Goal: Transaction & Acquisition: Purchase product/service

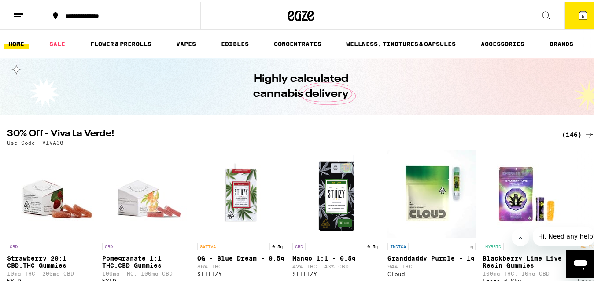
click at [20, 41] on link "HOME" at bounding box center [16, 42] width 25 height 11
click at [15, 15] on line at bounding box center [17, 15] width 7 height 0
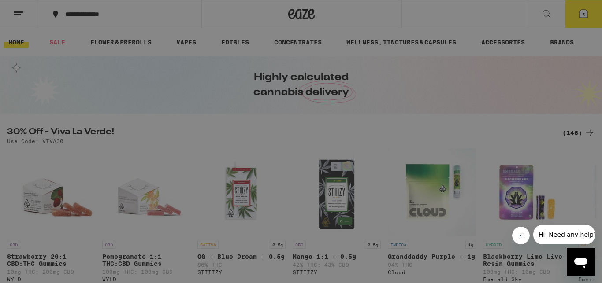
click at [79, 54] on div "Buy It Again" at bounding box center [76, 58] width 63 height 11
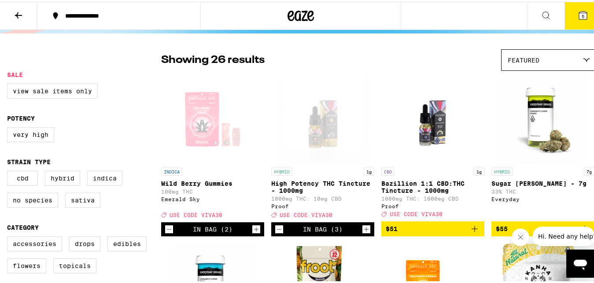
scroll to position [56, 0]
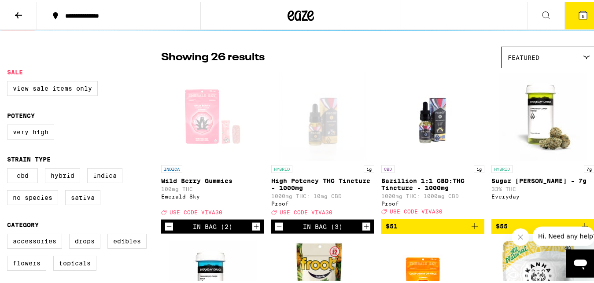
click at [170, 230] on icon "Decrement" at bounding box center [169, 225] width 8 height 11
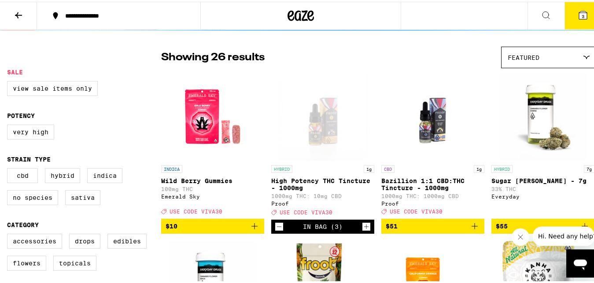
click at [278, 230] on icon "Decrement" at bounding box center [279, 225] width 8 height 11
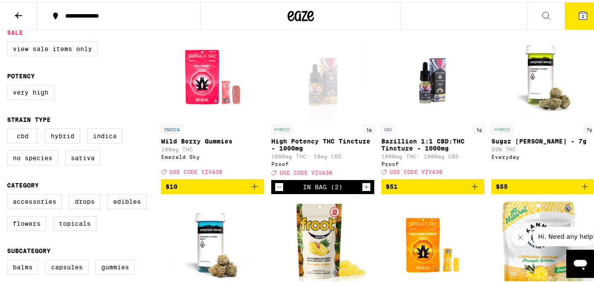
scroll to position [97, 0]
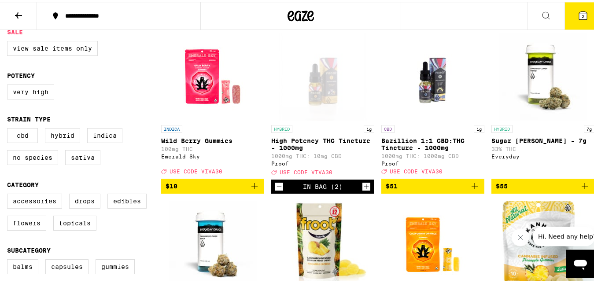
click at [580, 189] on icon "Add to bag" at bounding box center [585, 184] width 11 height 11
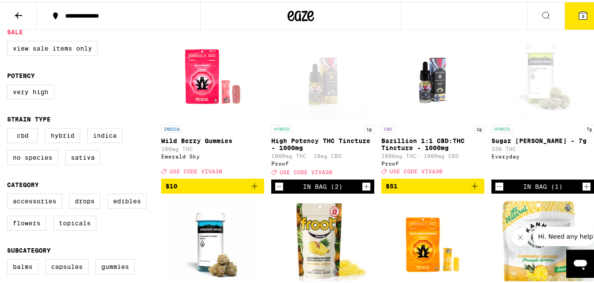
click at [583, 189] on icon "Increment" at bounding box center [587, 185] width 8 height 11
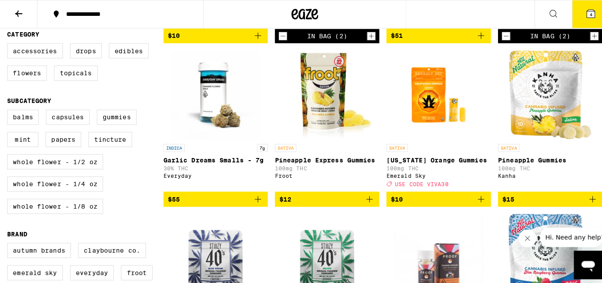
scroll to position [247, 0]
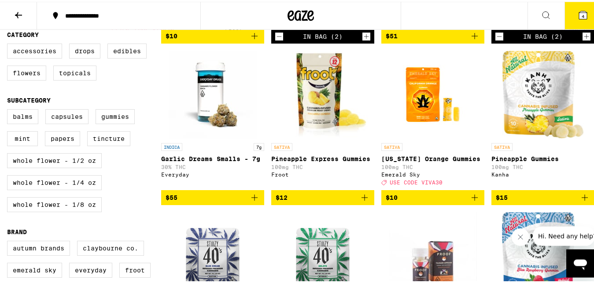
click at [251, 201] on icon "Add to bag" at bounding box center [254, 196] width 11 height 11
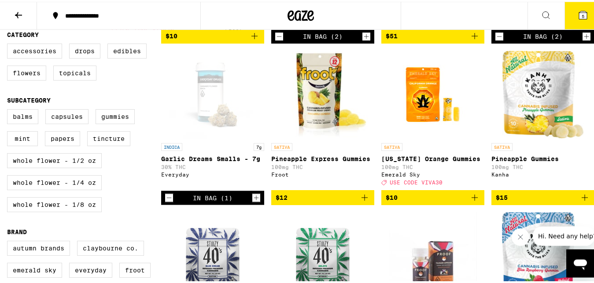
click at [252, 202] on icon "Increment" at bounding box center [256, 196] width 8 height 11
click at [585, 10] on button "6" at bounding box center [583, 13] width 37 height 27
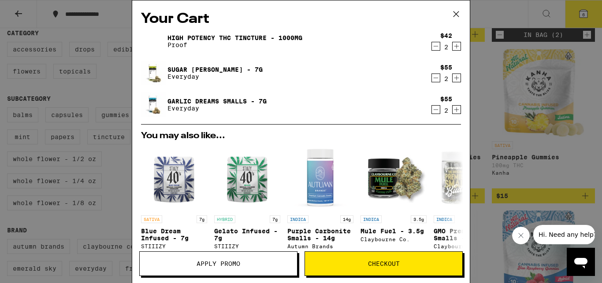
click at [380, 267] on span "Checkout" at bounding box center [384, 264] width 32 height 6
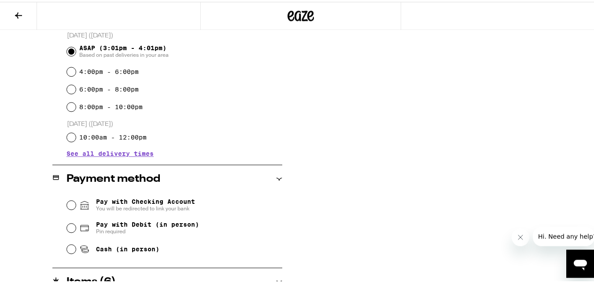
scroll to position [284, 0]
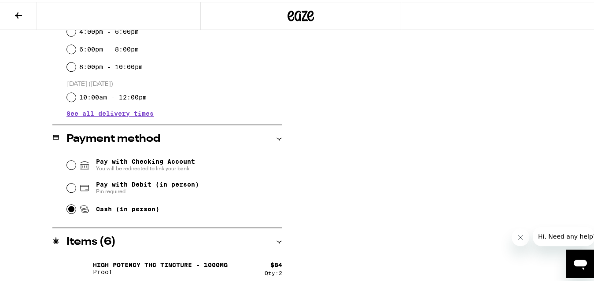
click at [67, 209] on input "Cash (in person)" at bounding box center [71, 207] width 9 height 9
radio input "true"
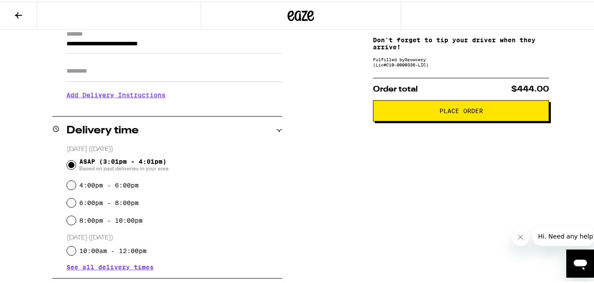
scroll to position [123, 0]
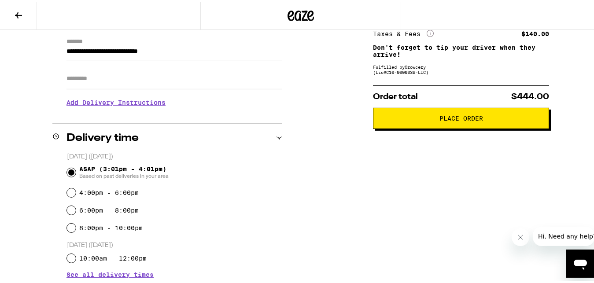
click at [462, 118] on span "Place Order" at bounding box center [462, 117] width 44 height 6
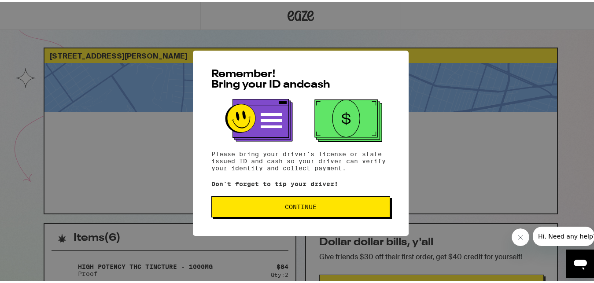
click at [294, 208] on span "Continue" at bounding box center [301, 205] width 32 height 6
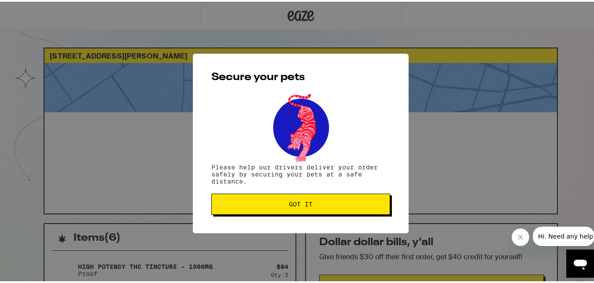
click at [294, 208] on button "Got it" at bounding box center [301, 202] width 179 height 21
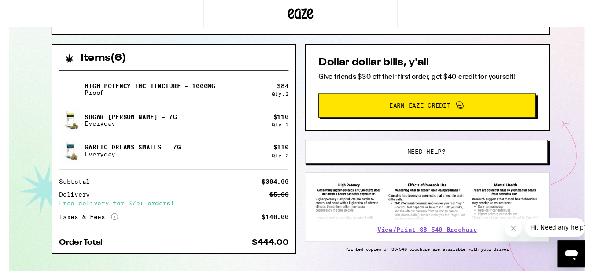
scroll to position [199, 0]
